Goal: Task Accomplishment & Management: Understand process/instructions

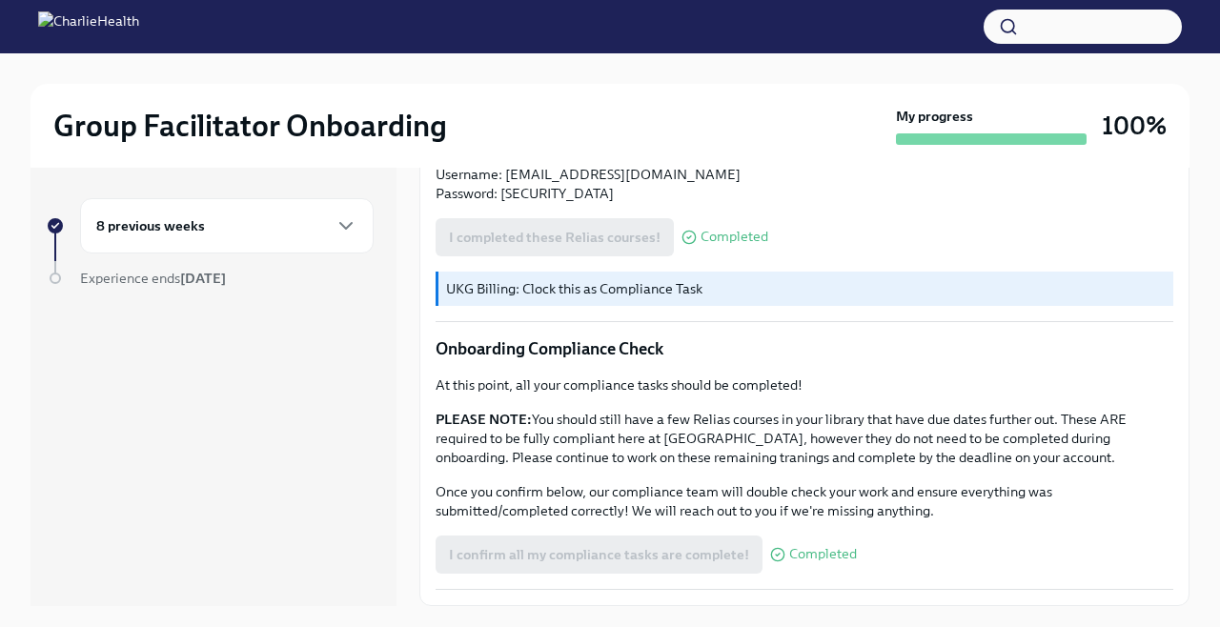
scroll to position [1074, 0]
click at [321, 232] on div "8 previous weeks" at bounding box center [226, 225] width 261 height 23
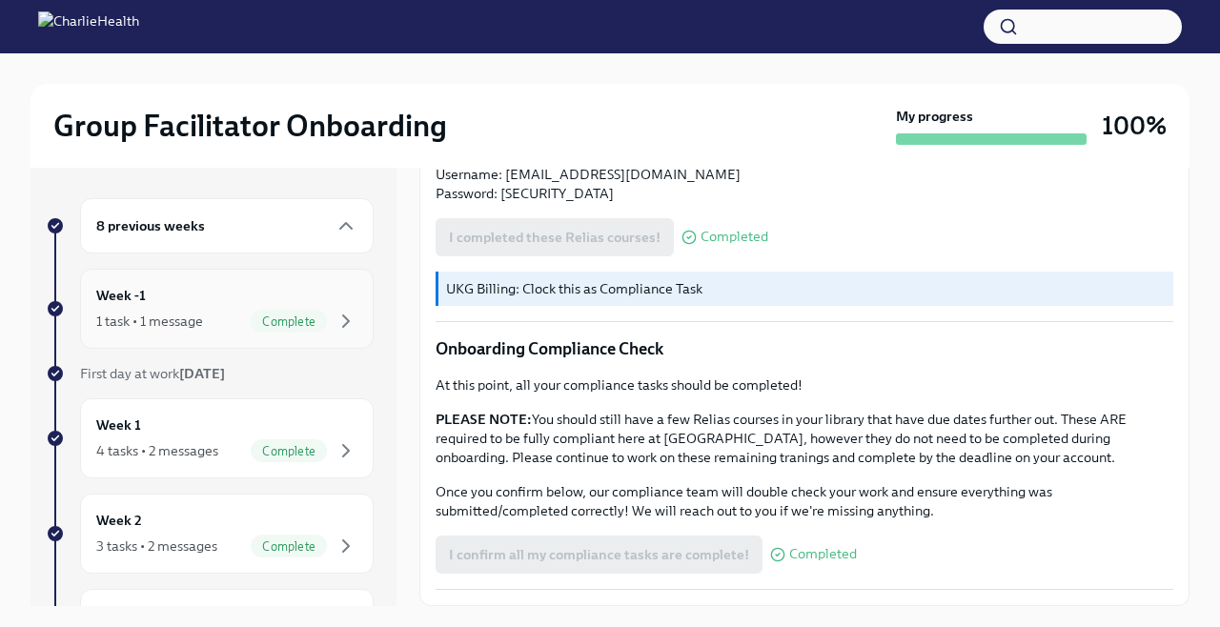
click at [209, 310] on div "1 task • 1 message Complete" at bounding box center [226, 321] width 261 height 23
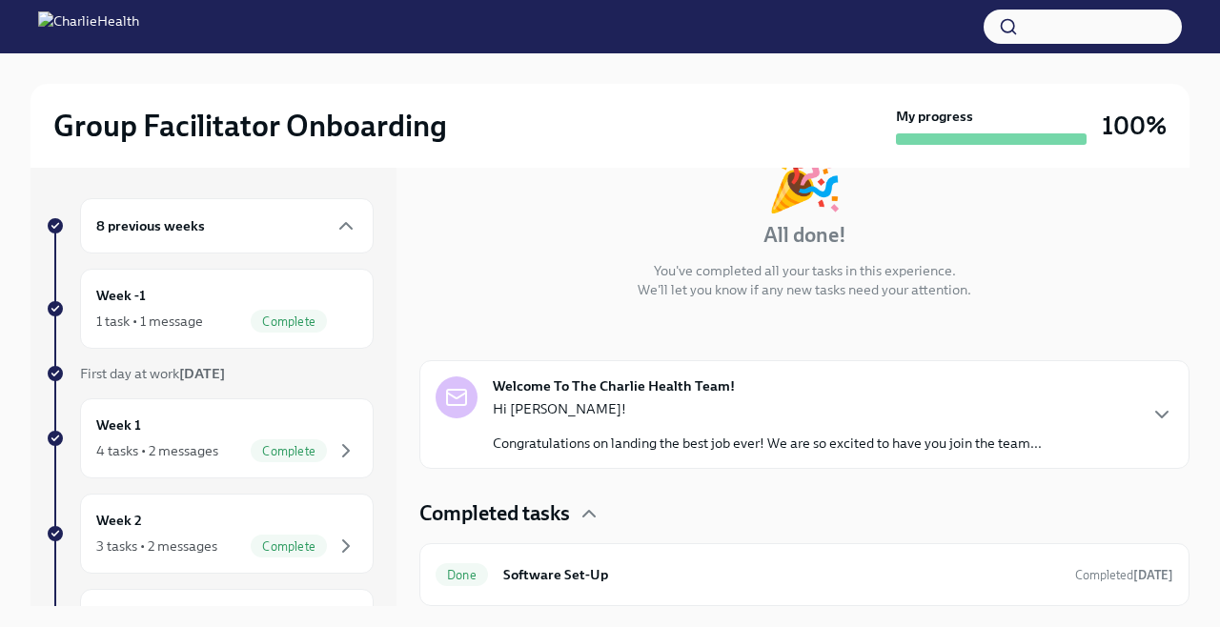
scroll to position [139, 0]
click at [292, 440] on div "Complete" at bounding box center [289, 450] width 76 height 23
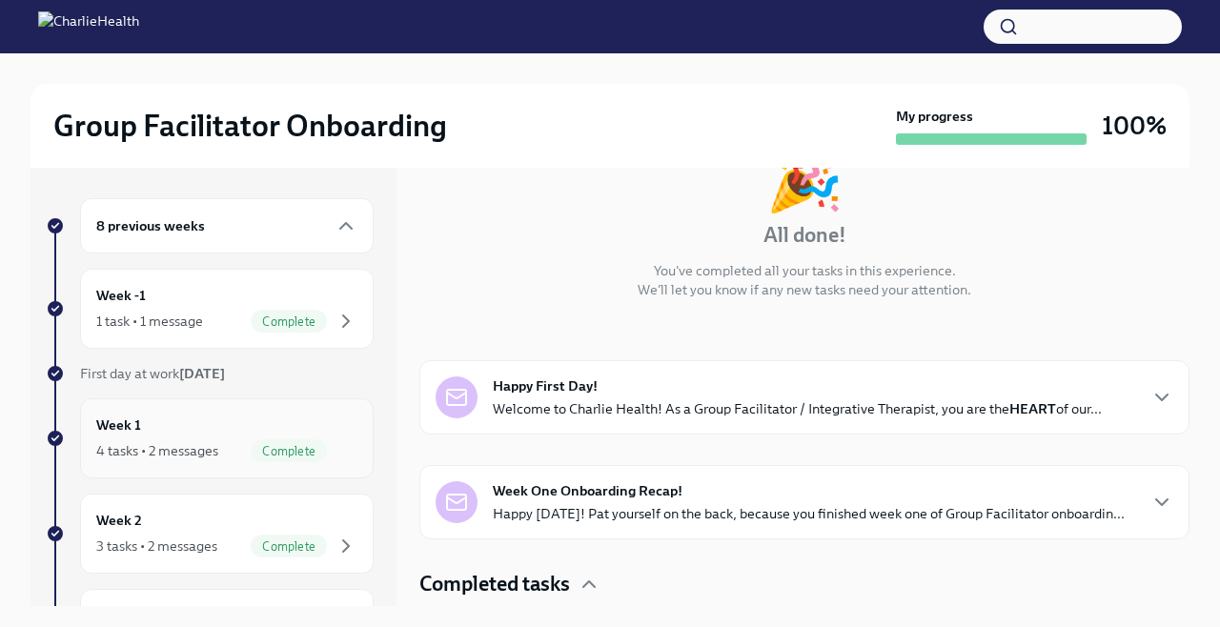
click at [206, 435] on div "Week 1 4 tasks • 2 messages Complete" at bounding box center [226, 438] width 261 height 48
click at [181, 447] on div "4 tasks • 2 messages" at bounding box center [157, 450] width 122 height 19
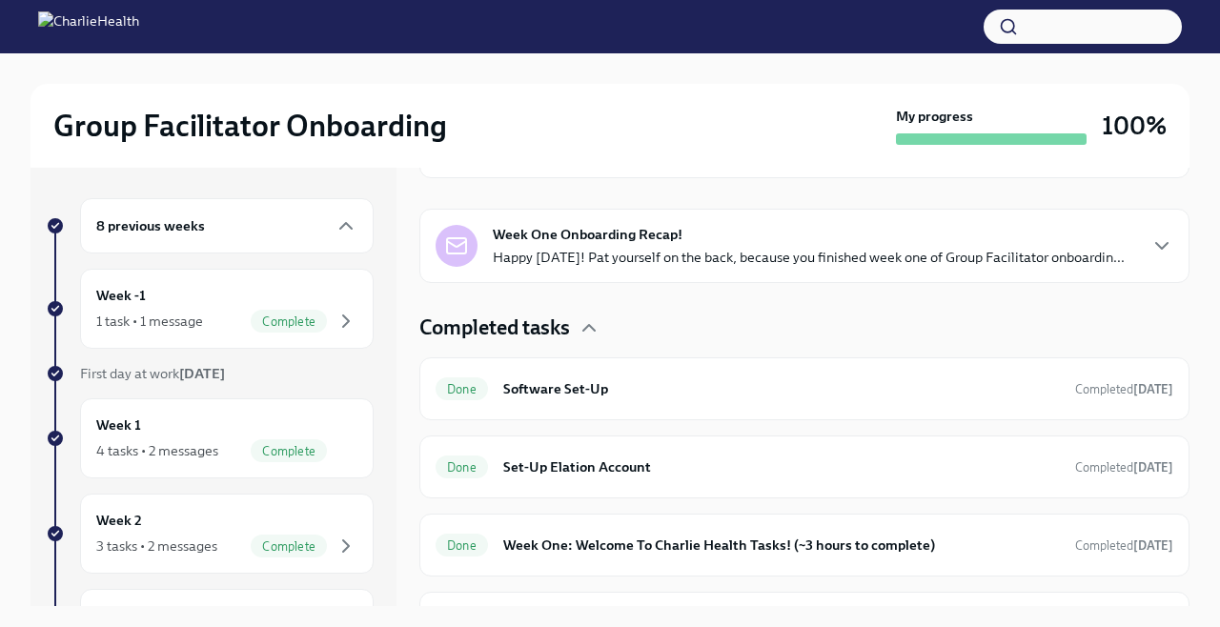
scroll to position [398, 0]
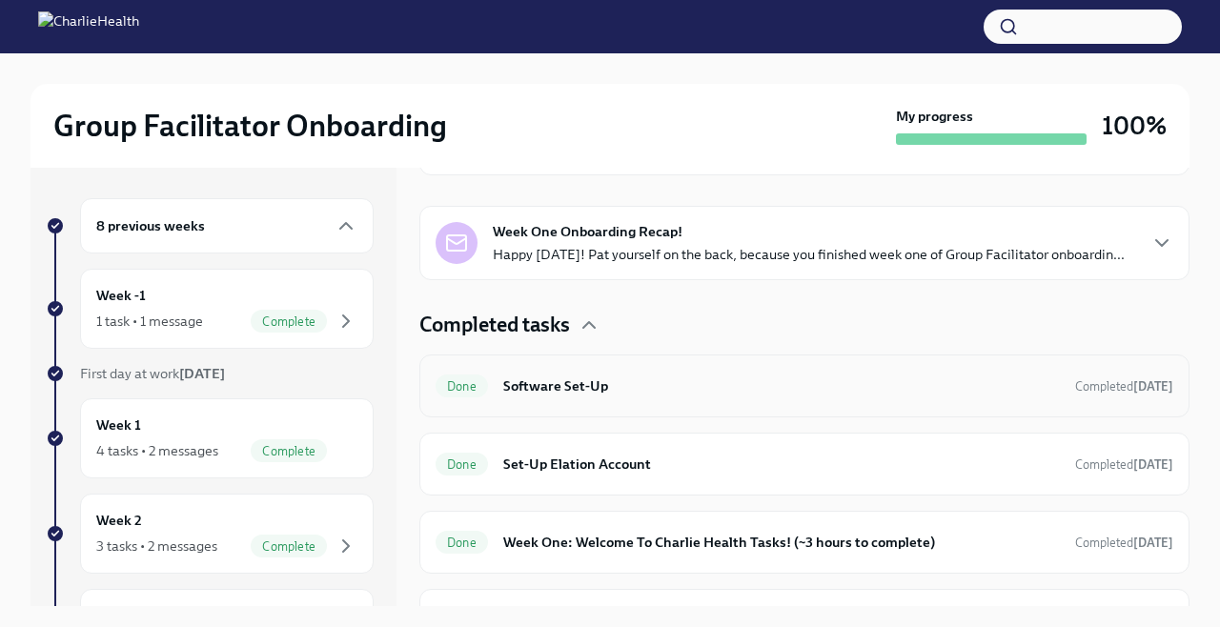
click at [565, 388] on h6 "Software Set-Up" at bounding box center [781, 385] width 556 height 21
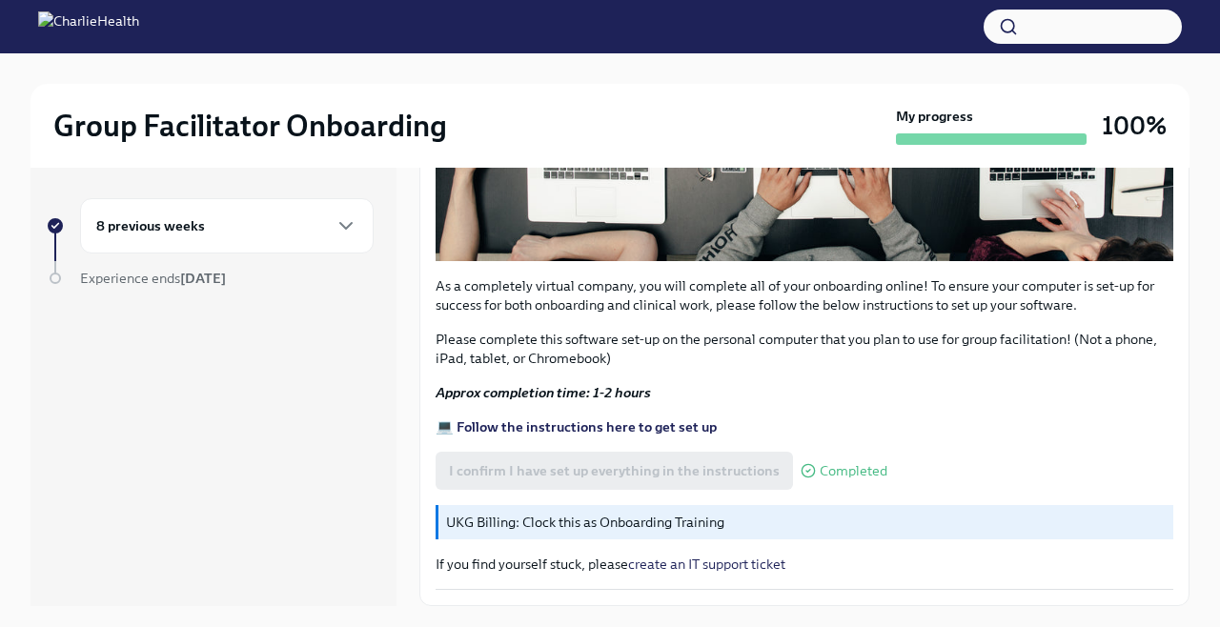
scroll to position [595, 0]
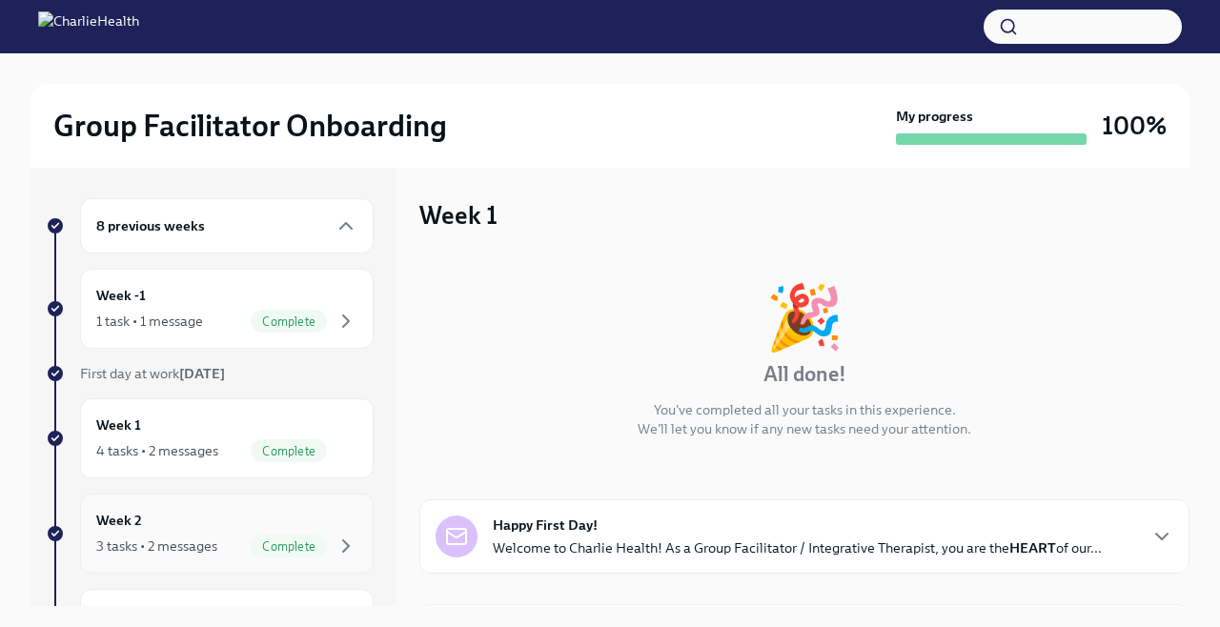
click at [130, 550] on div "3 tasks • 2 messages" at bounding box center [156, 545] width 121 height 19
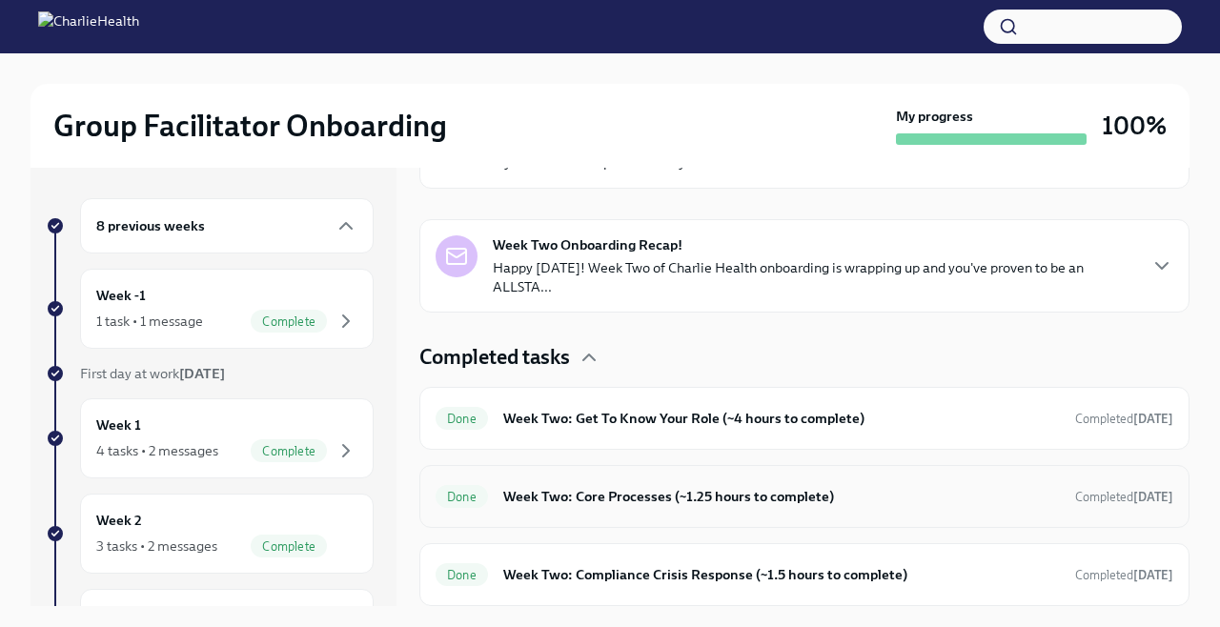
scroll to position [419, 0]
click at [1060, 24] on button "button" at bounding box center [1082, 27] width 198 height 34
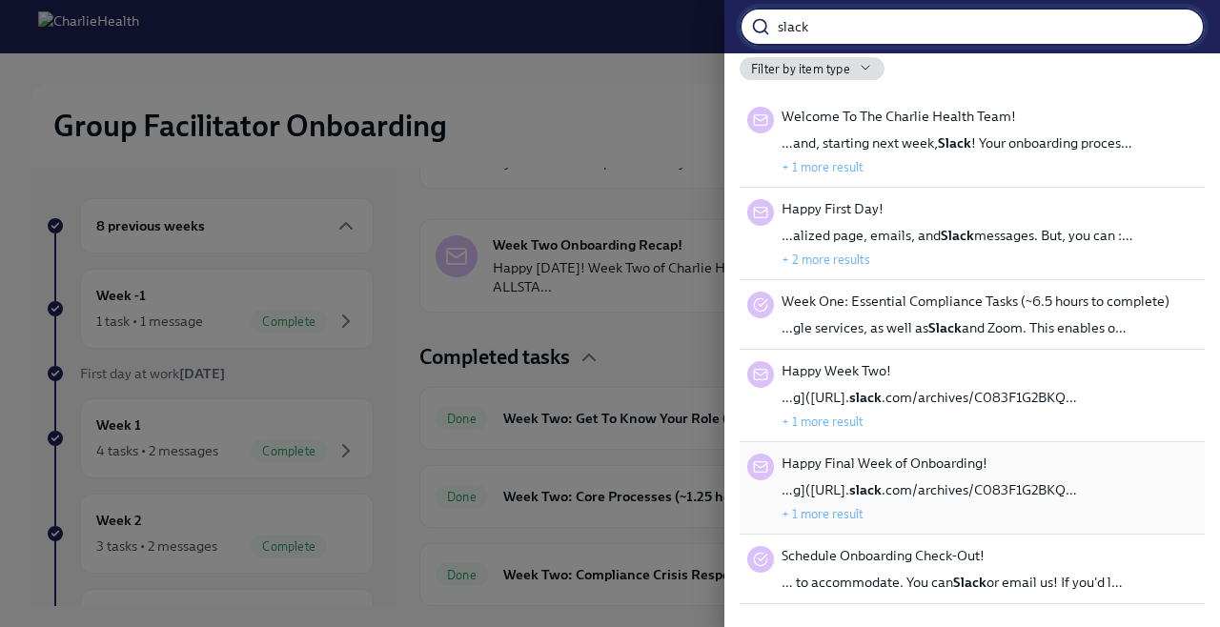
scroll to position [4, 0]
type input "s"
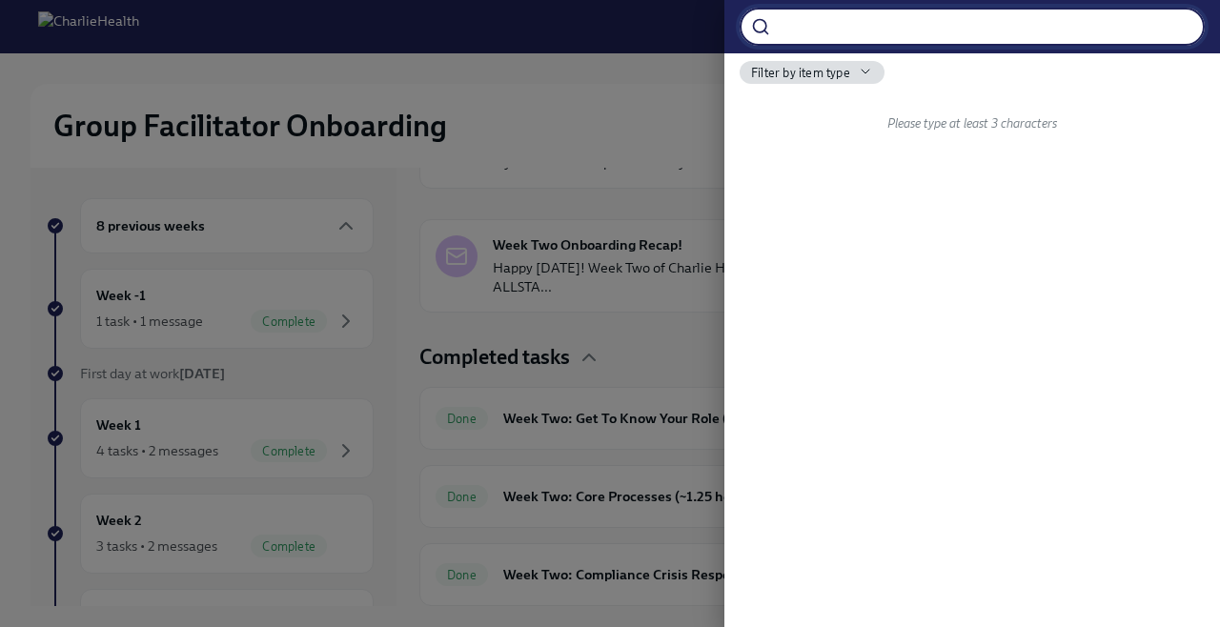
scroll to position [0, 0]
click at [633, 122] on div at bounding box center [610, 313] width 1220 height 627
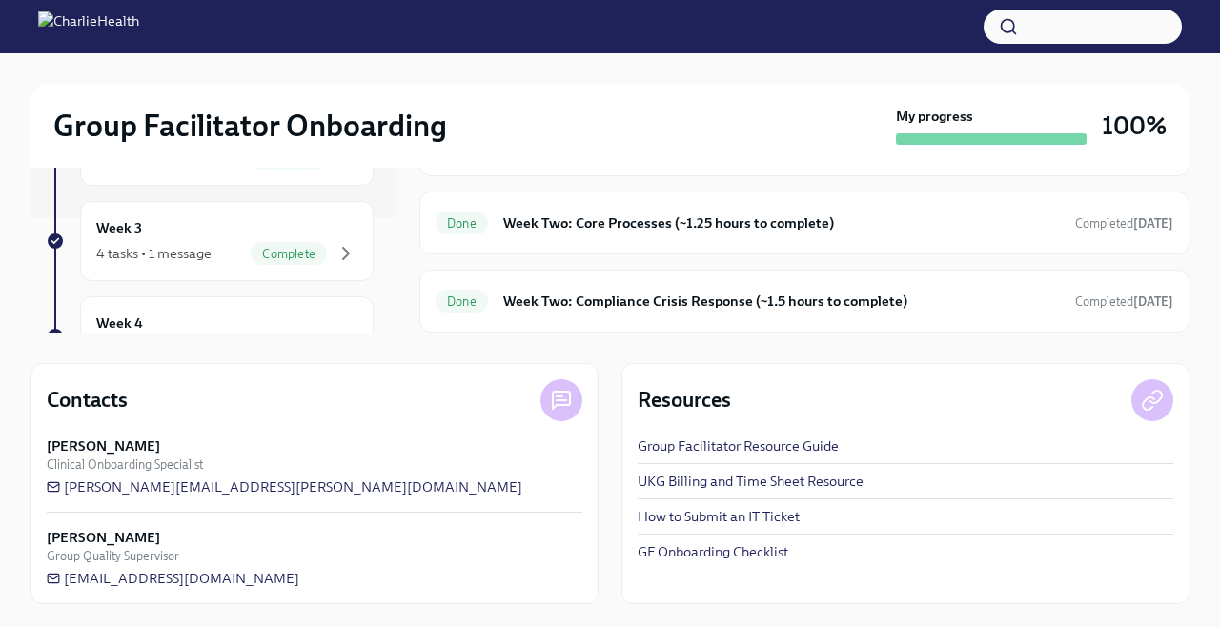
scroll to position [122, 0]
click at [154, 228] on div "Week 3 4 tasks • 1 message Complete" at bounding box center [226, 234] width 261 height 48
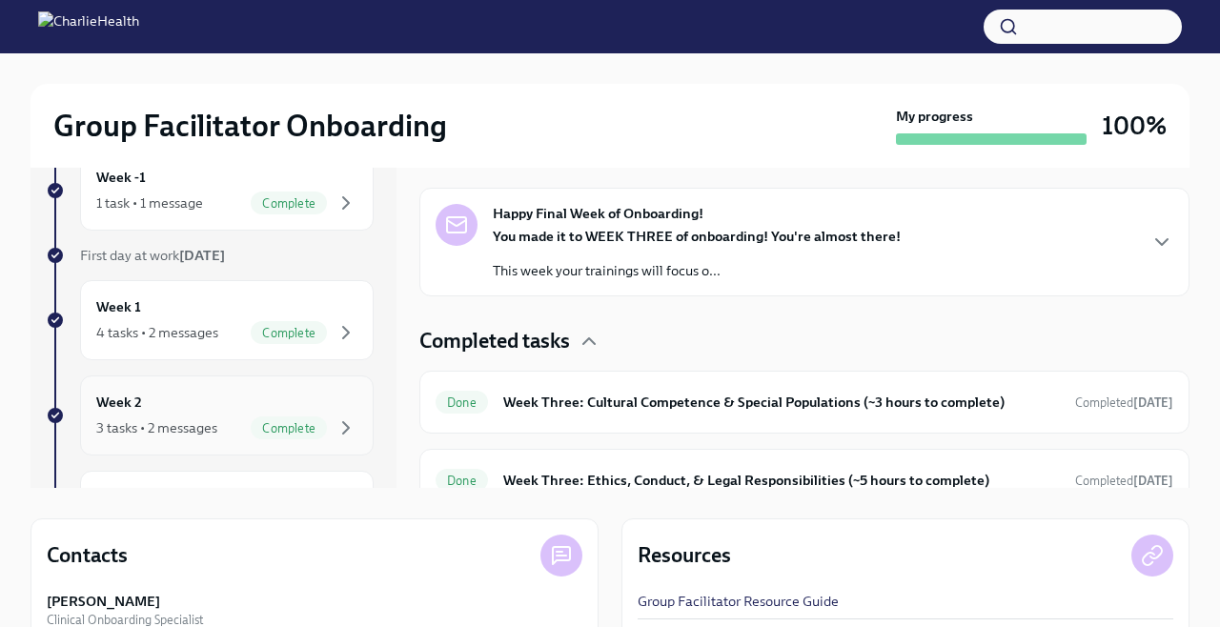
scroll to position [112, 0]
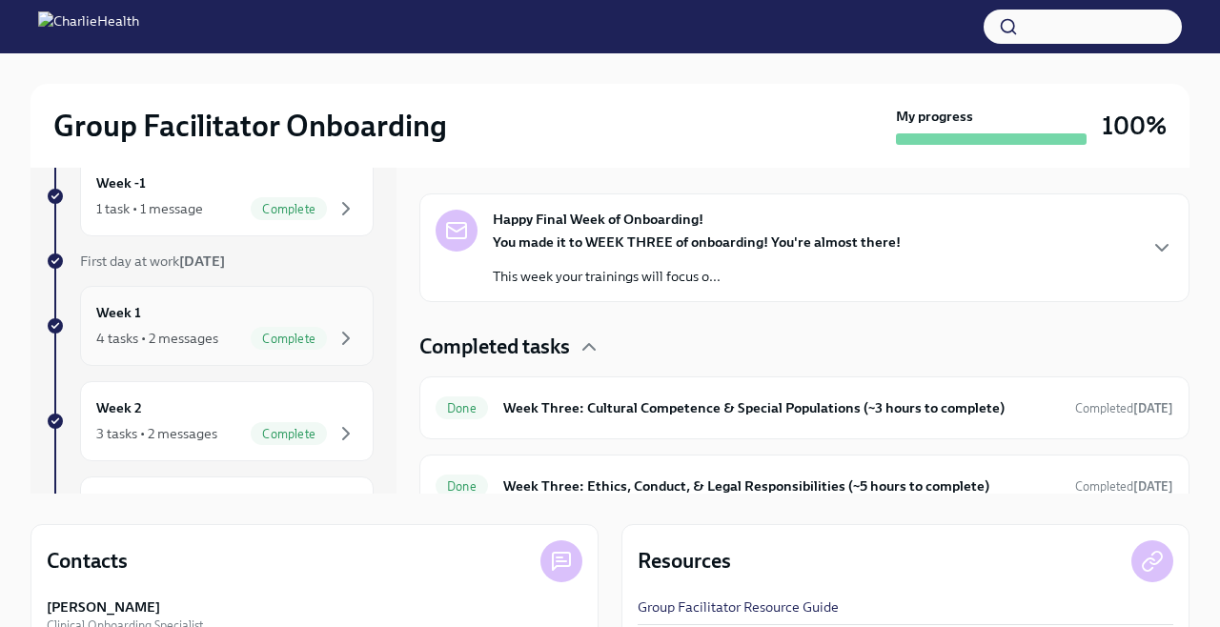
click at [196, 310] on div "Week 1 4 tasks • 2 messages Complete" at bounding box center [226, 326] width 261 height 48
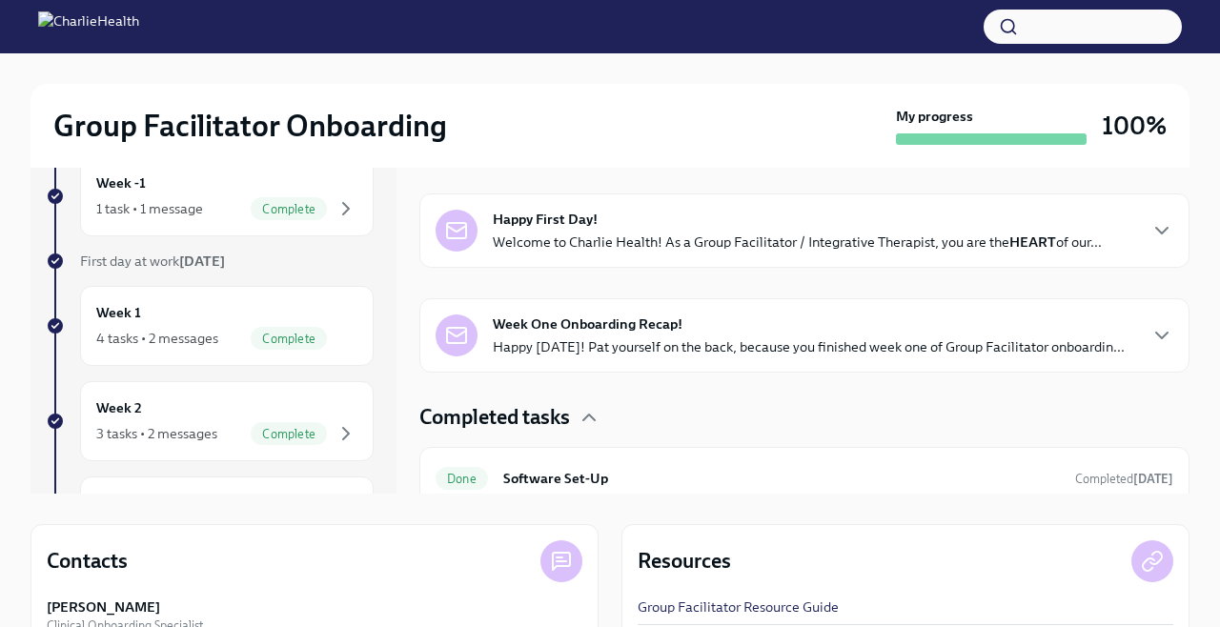
click at [641, 345] on p "Happy [DATE]! Pat yourself on the back, because you finished week one of Group …" at bounding box center [809, 346] width 632 height 19
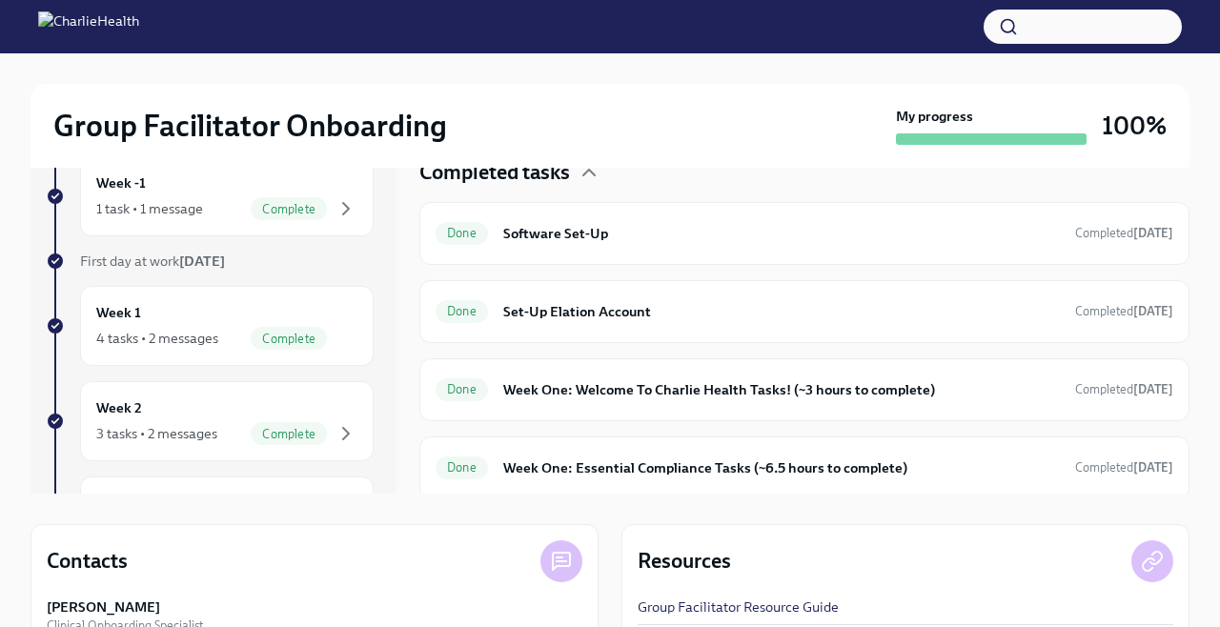
scroll to position [1422, 0]
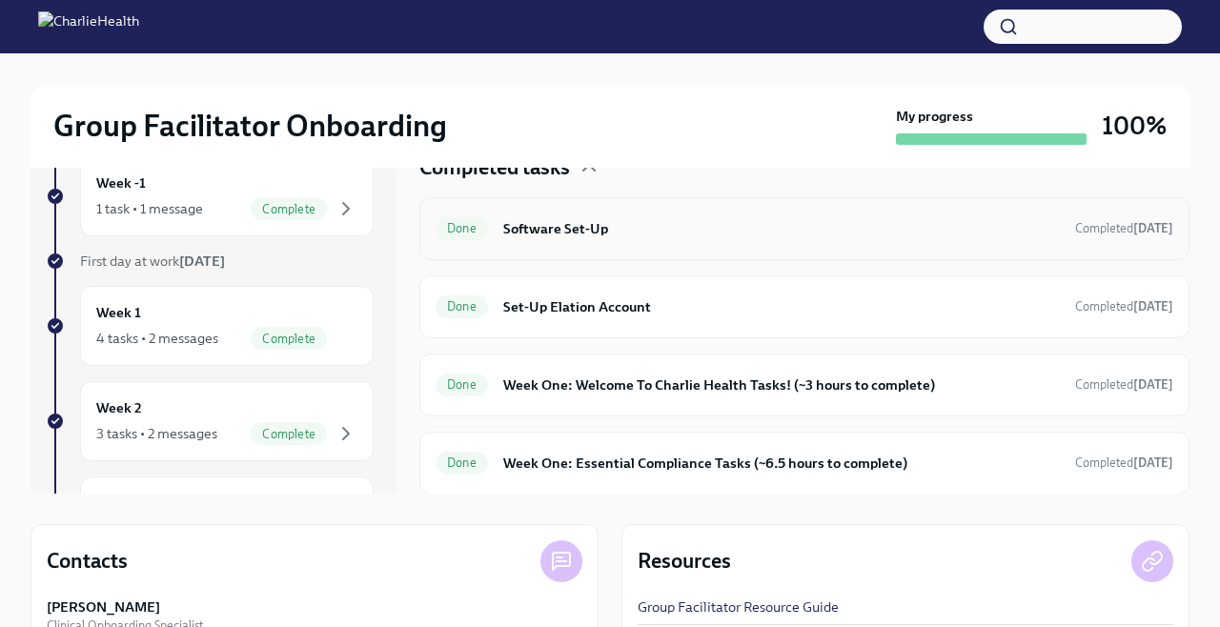
click at [586, 235] on h6 "Software Set-Up" at bounding box center [781, 228] width 556 height 21
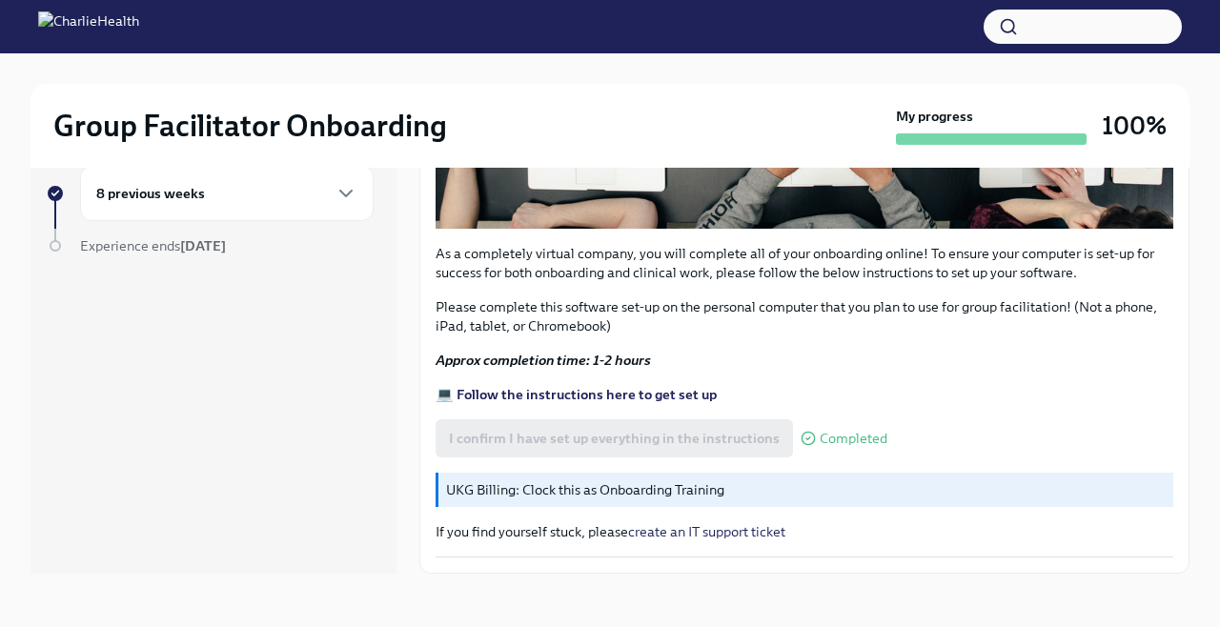
scroll to position [595, 0]
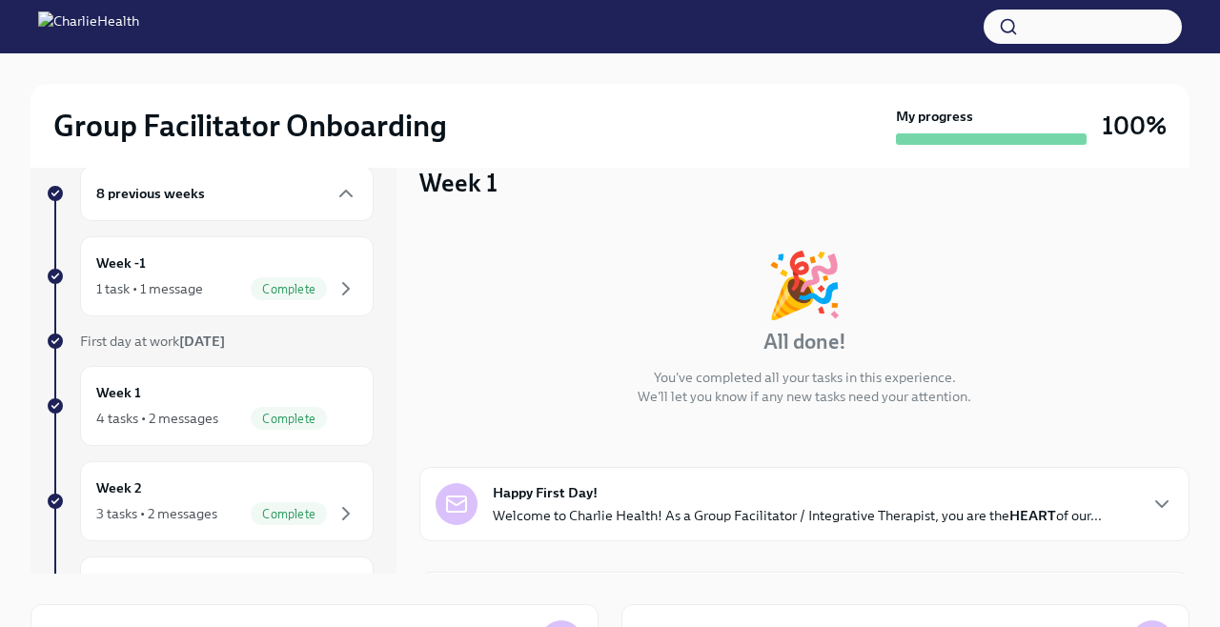
scroll to position [2, 0]
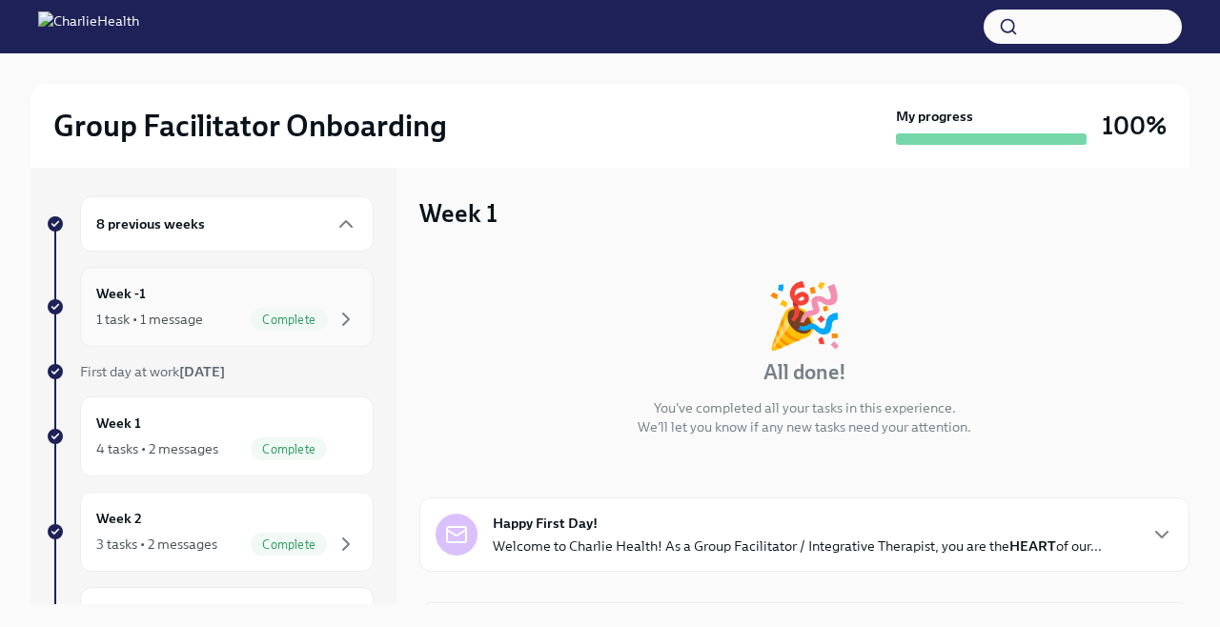
click at [271, 308] on div "Complete" at bounding box center [289, 319] width 76 height 23
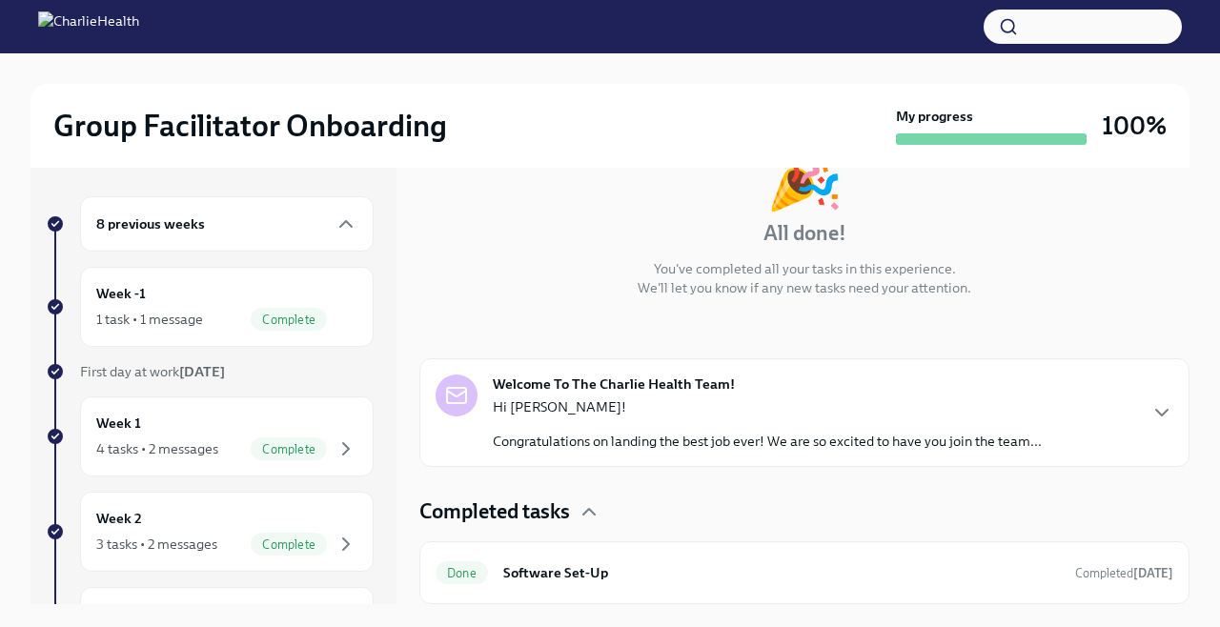
scroll to position [139, 0]
click at [205, 429] on div "Week 1 4 tasks • 2 messages Complete" at bounding box center [226, 437] width 261 height 48
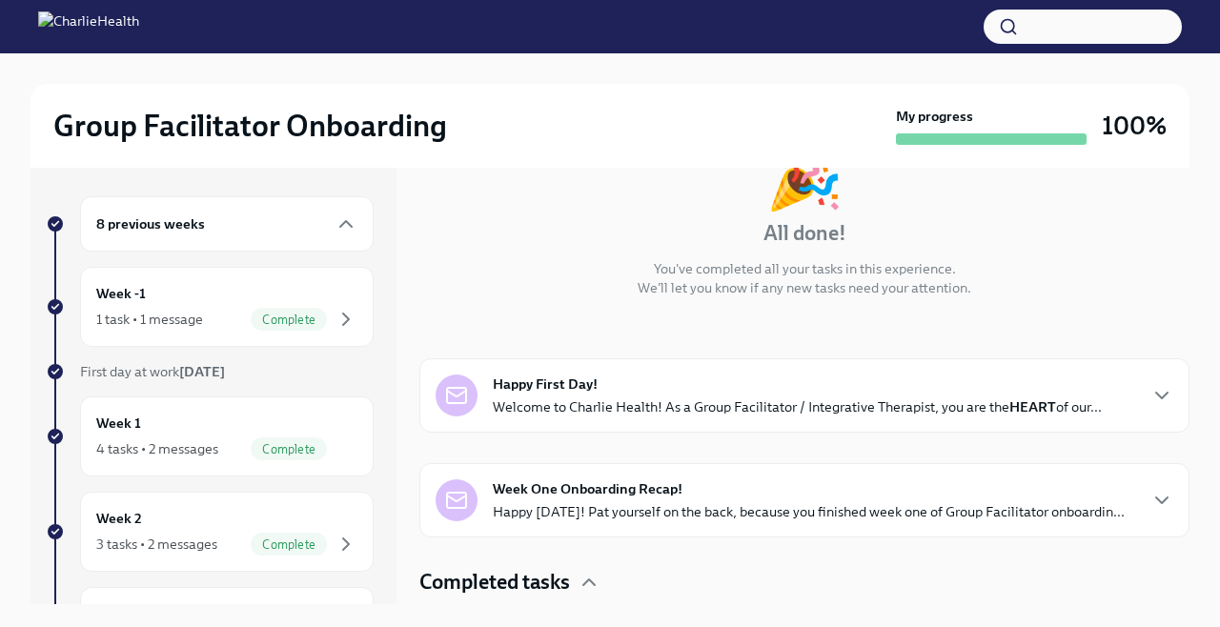
click at [715, 506] on p "Happy [DATE]! Pat yourself on the back, because you finished week one of Group …" at bounding box center [809, 511] width 632 height 19
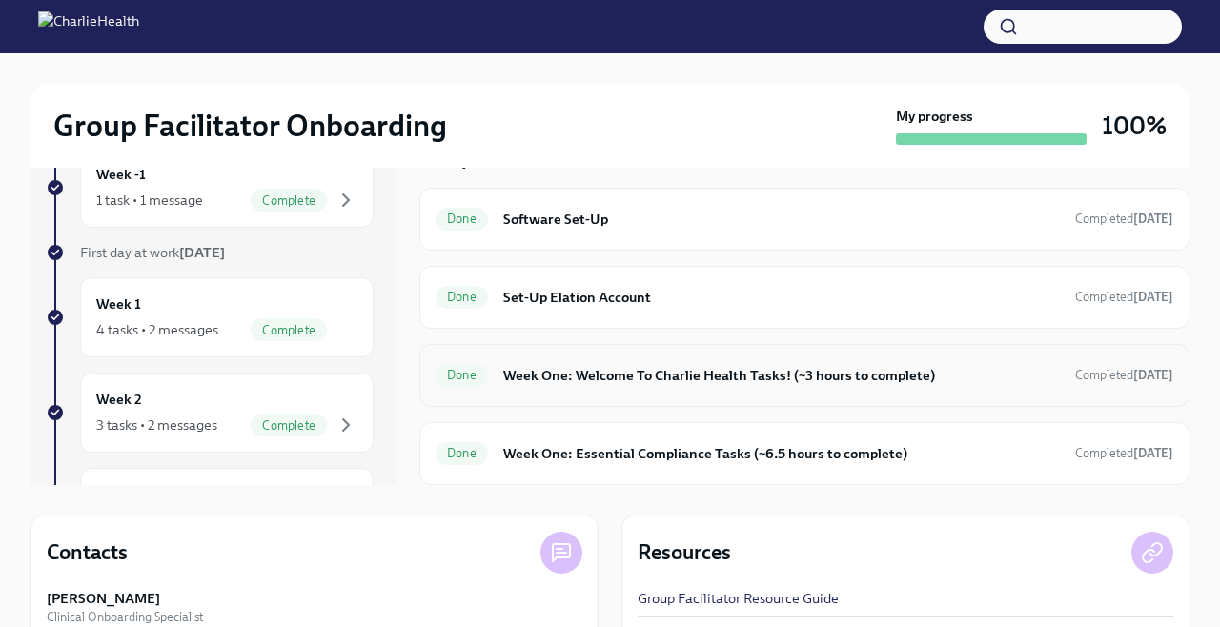
scroll to position [125, 0]
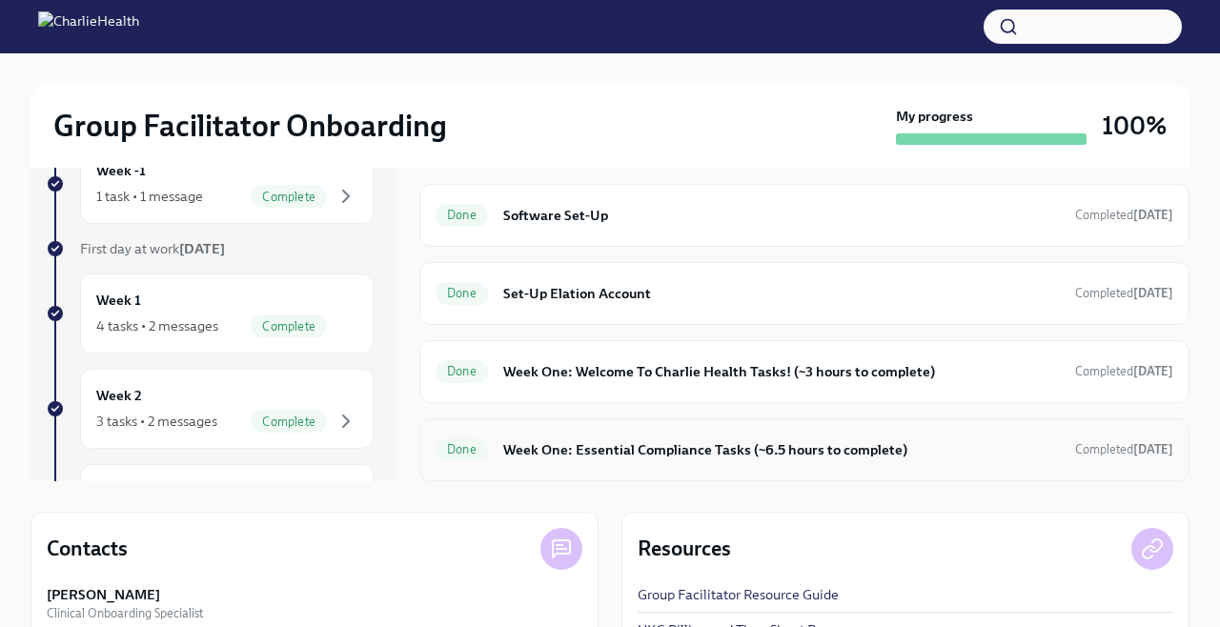
click at [567, 454] on h6 "Week One: Essential Compliance Tasks (~6.5 hours to complete)" at bounding box center [781, 449] width 556 height 21
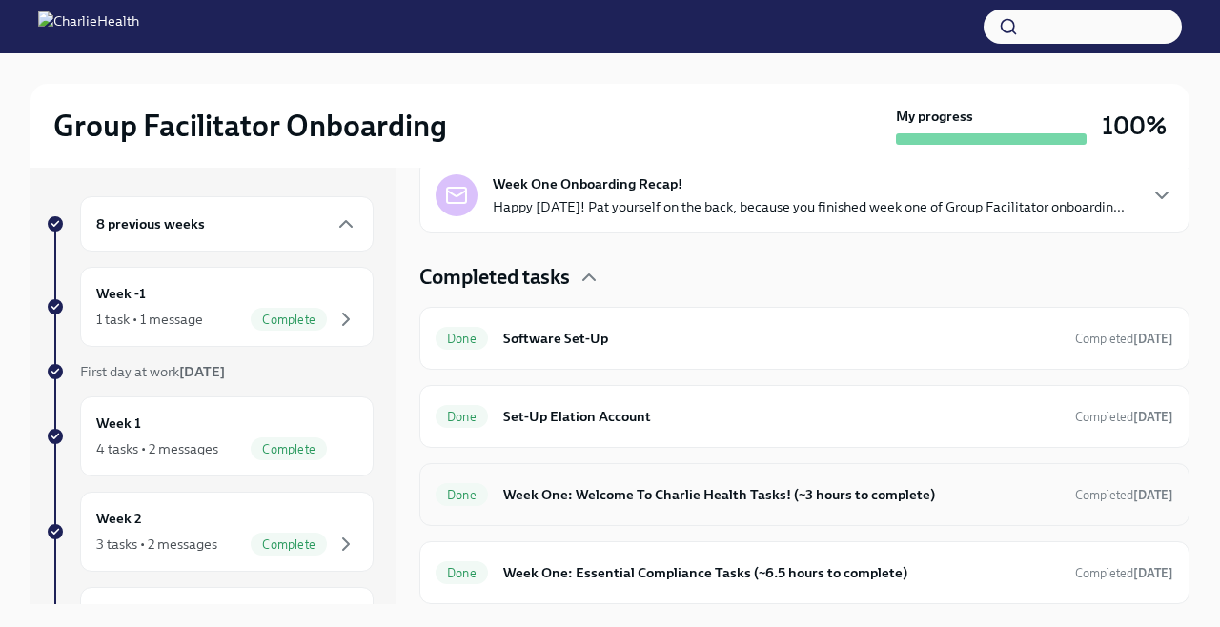
scroll to position [444, 0]
click at [554, 331] on h6 "Software Set-Up" at bounding box center [781, 338] width 556 height 21
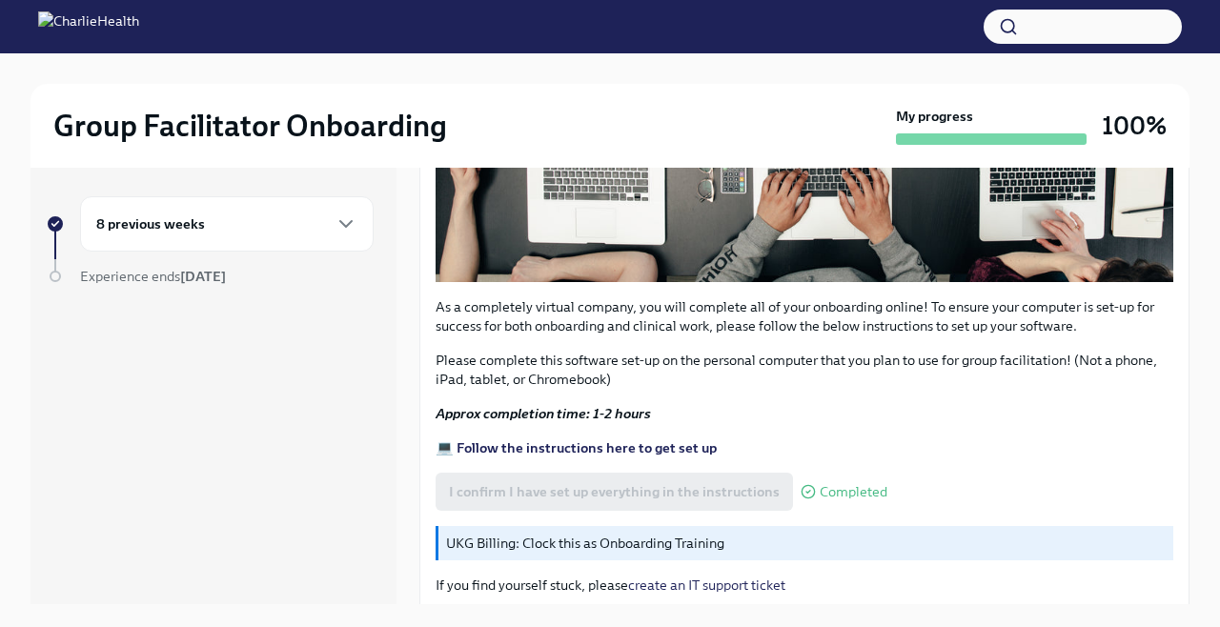
scroll to position [568, 0]
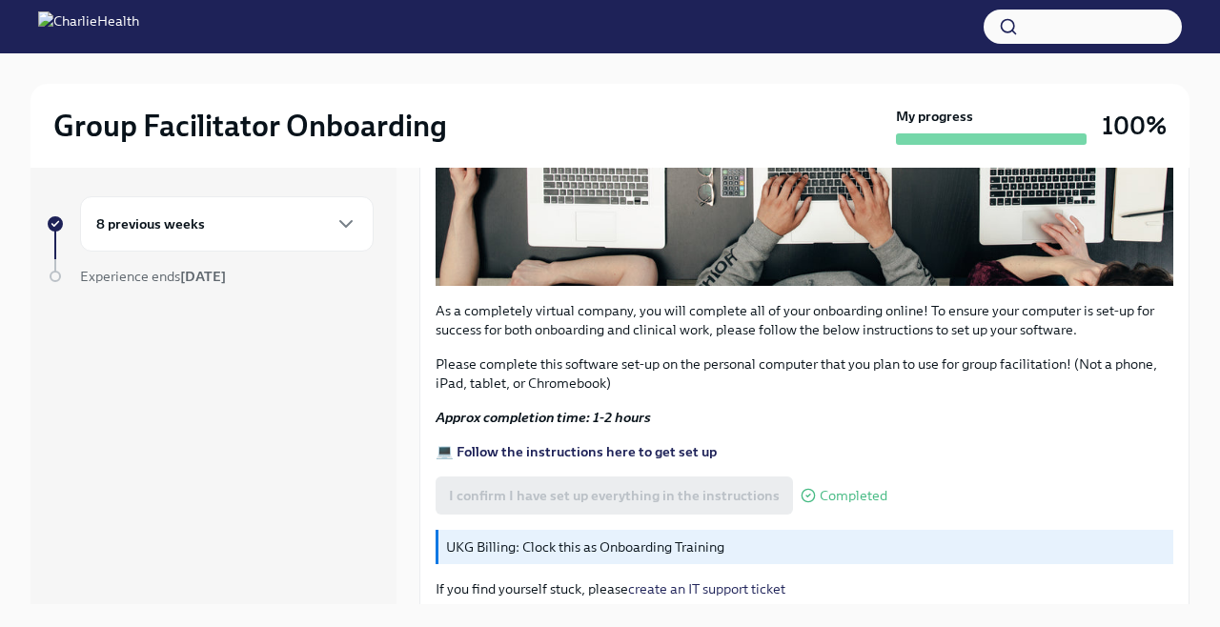
click at [607, 451] on strong "💻 Follow the instructions here to get set up" at bounding box center [575, 451] width 281 height 17
